Goal: Use online tool/utility: Utilize a website feature to perform a specific function

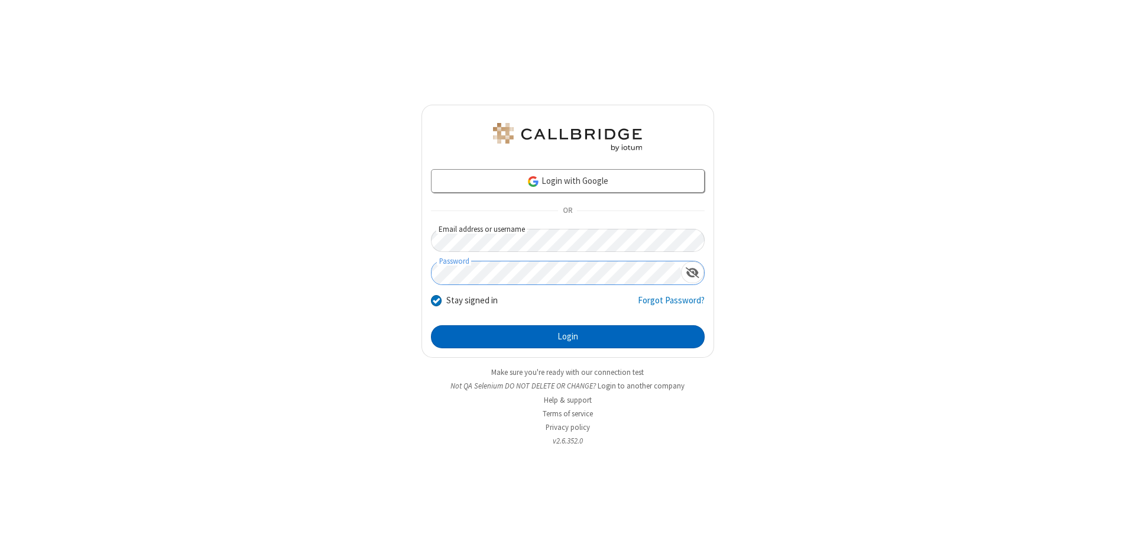
click at [567, 337] on button "Login" at bounding box center [568, 337] width 274 height 24
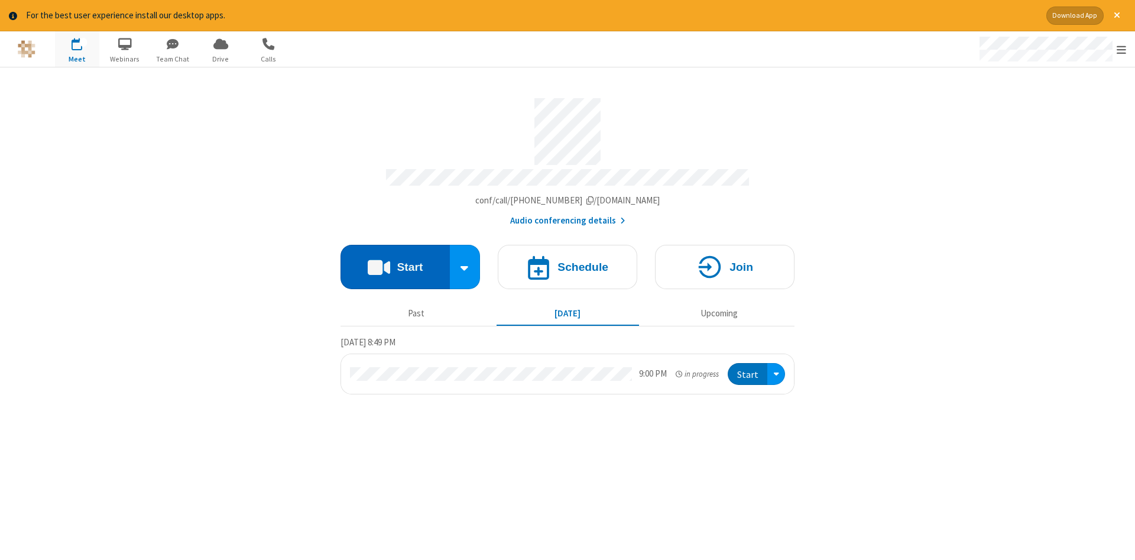
click at [395, 262] on button "Start" at bounding box center [394, 267] width 109 height 44
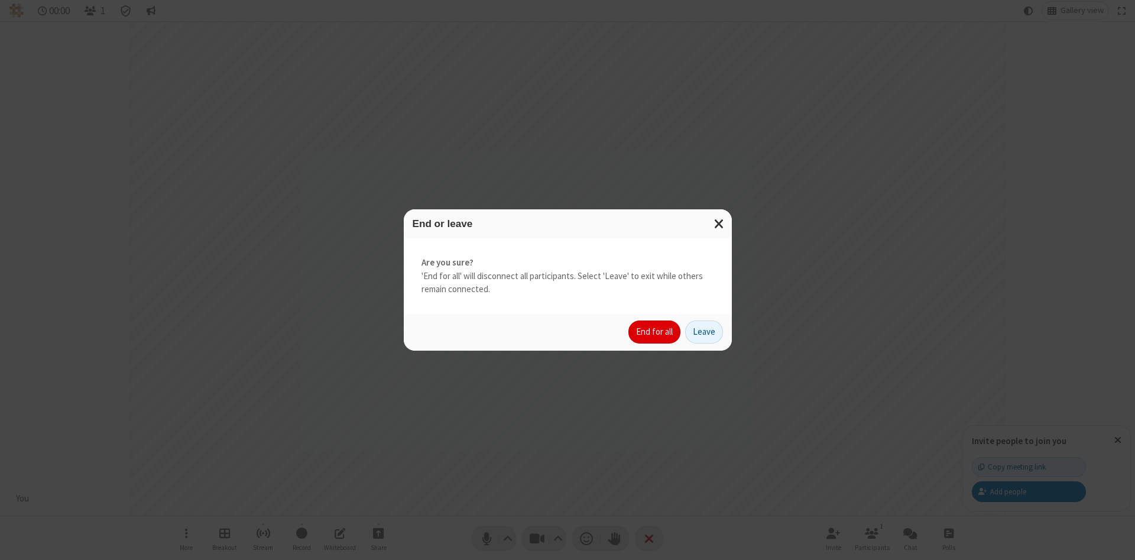
click at [655, 332] on button "End for all" at bounding box center [654, 332] width 52 height 24
